Goal: Task Accomplishment & Management: Complete application form

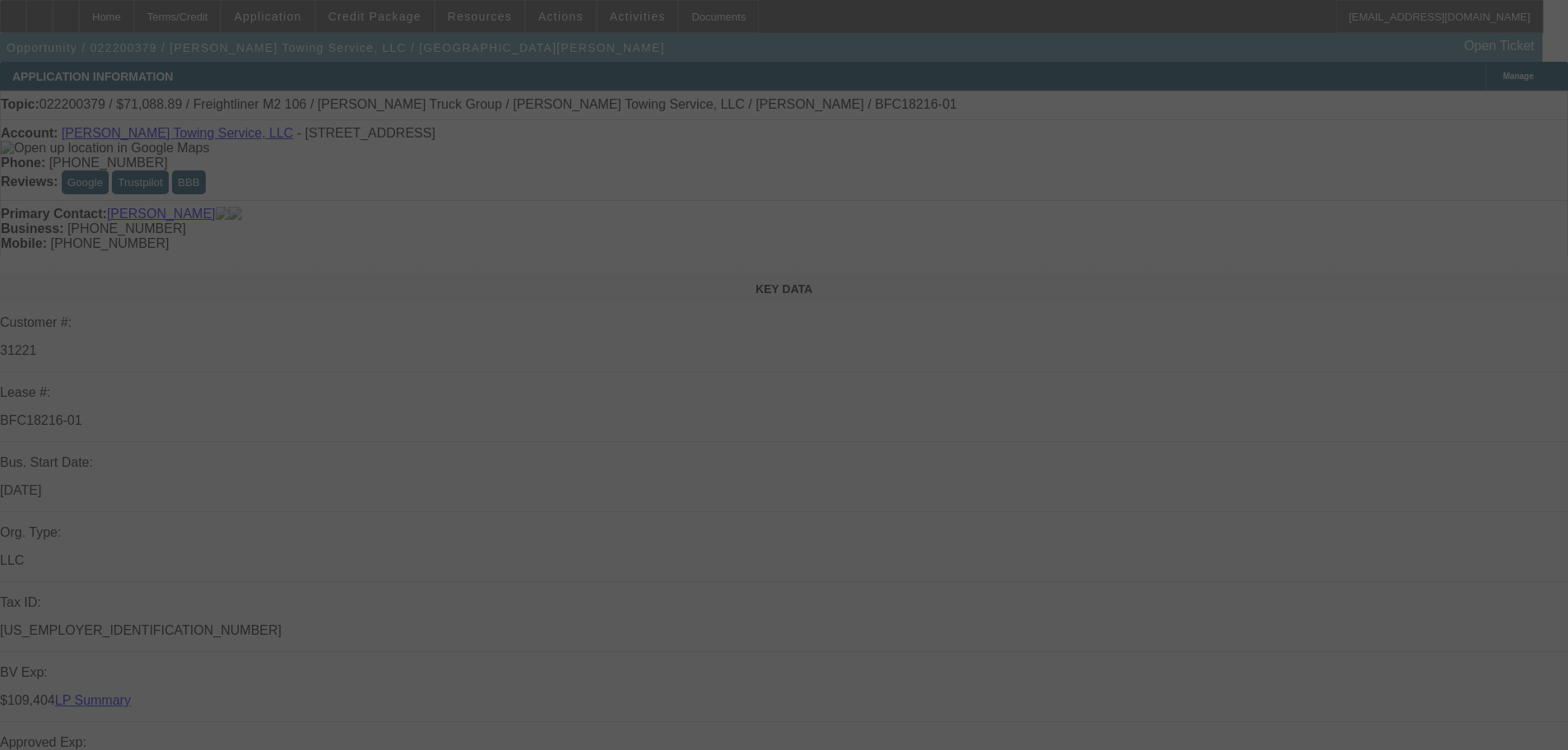
select select "0"
select select "6"
select select "0"
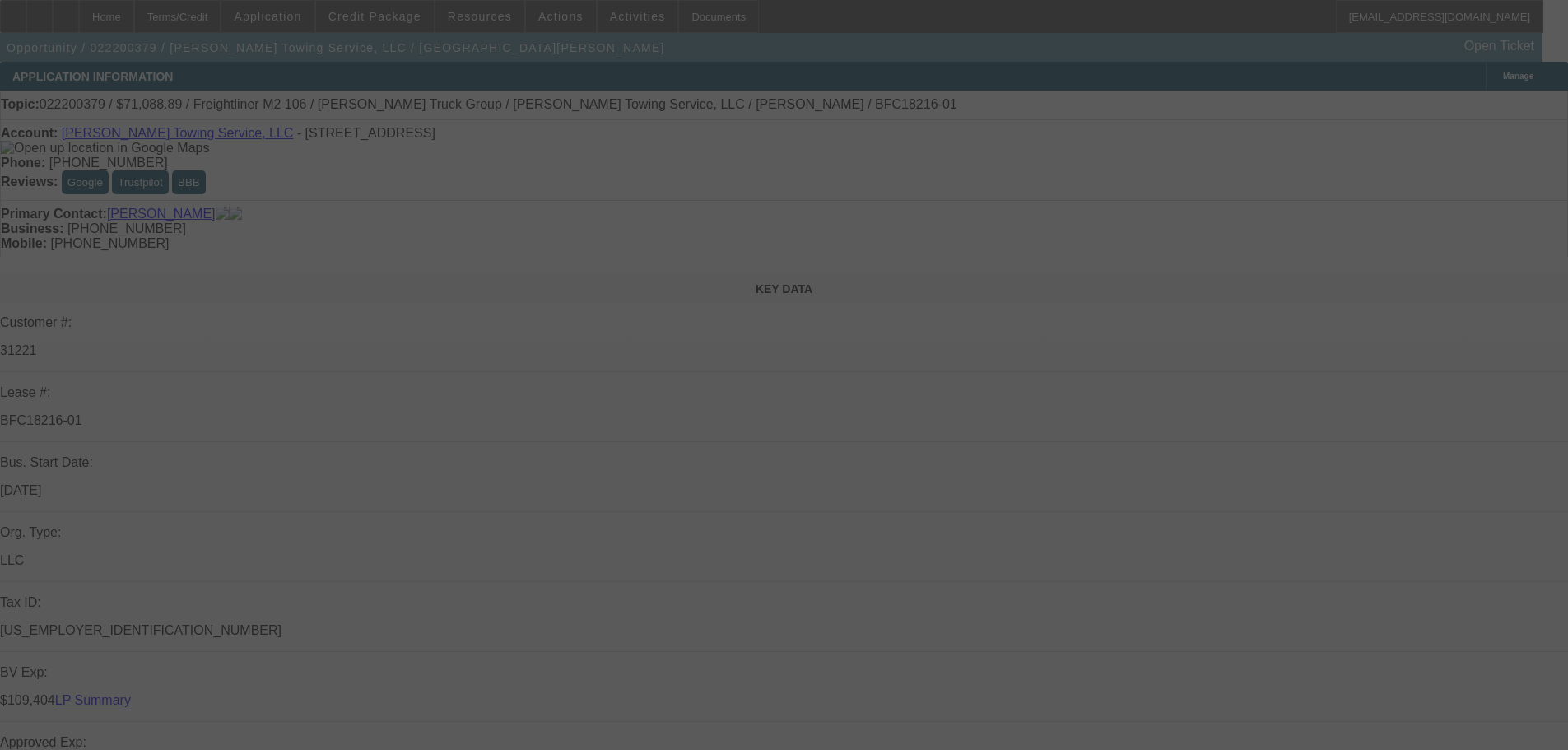
select select "0"
select select "6"
select select "0"
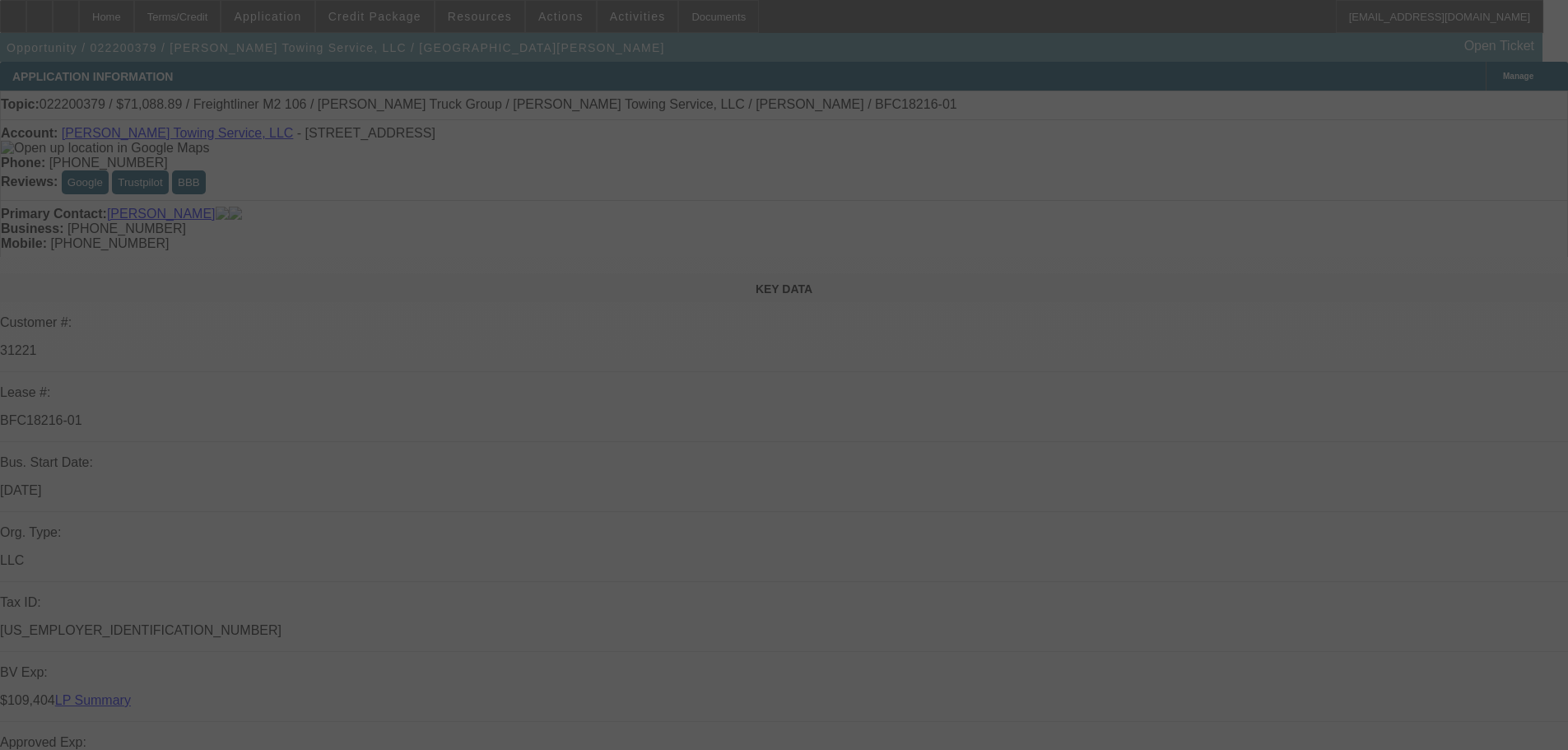
select select "0"
select select "6"
select select "0"
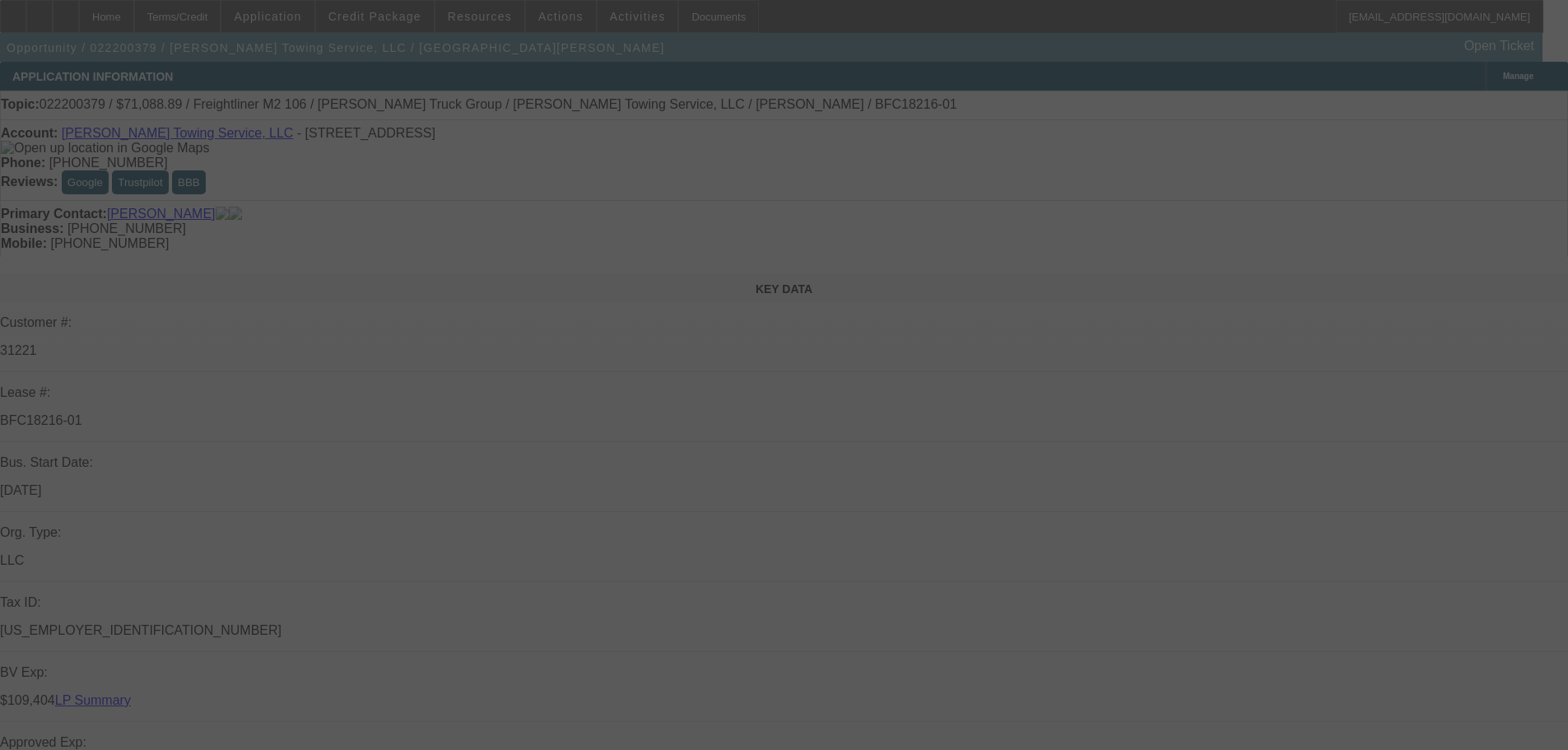
select select "6"
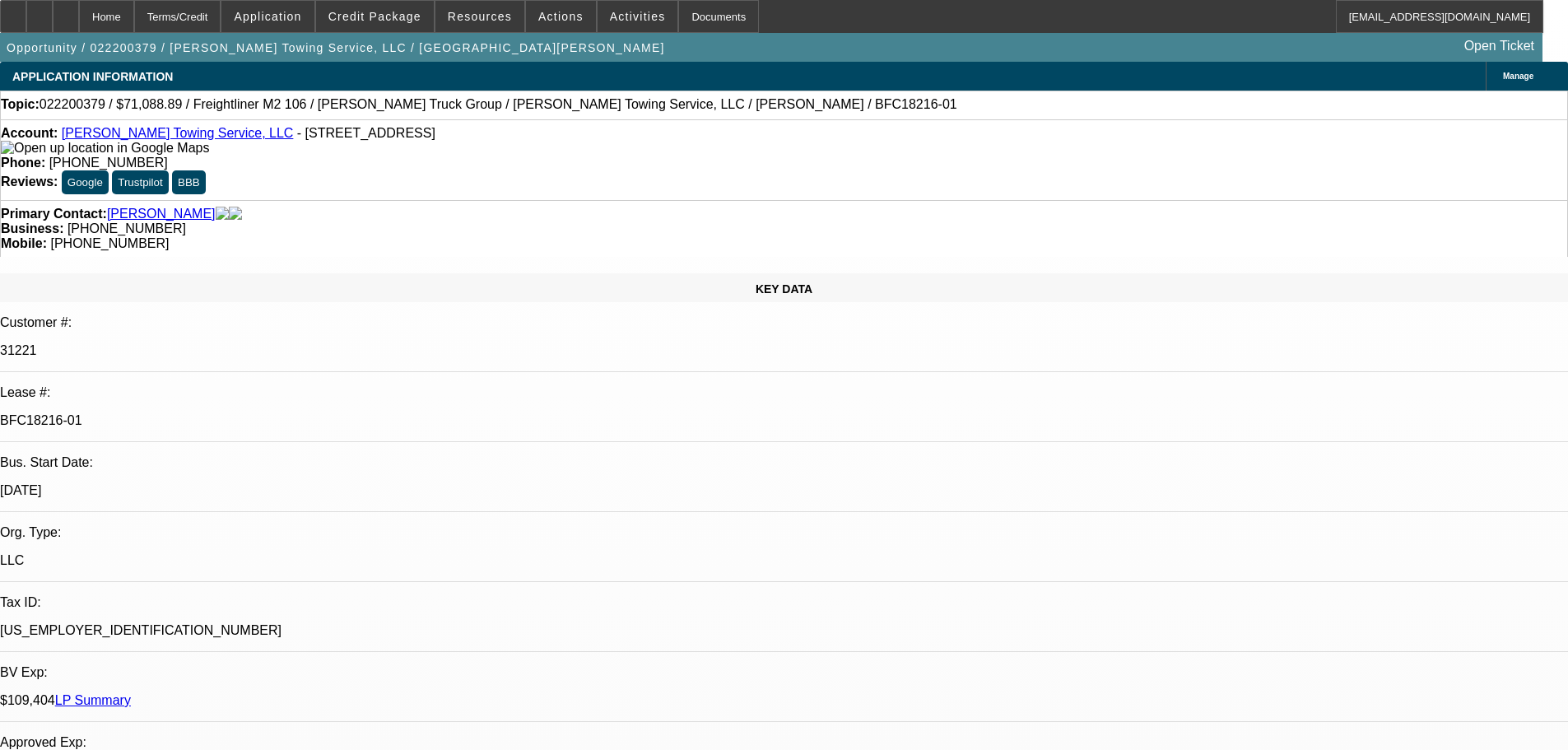
scroll to position [2491, 0]
